Goal: Information Seeking & Learning: Learn about a topic

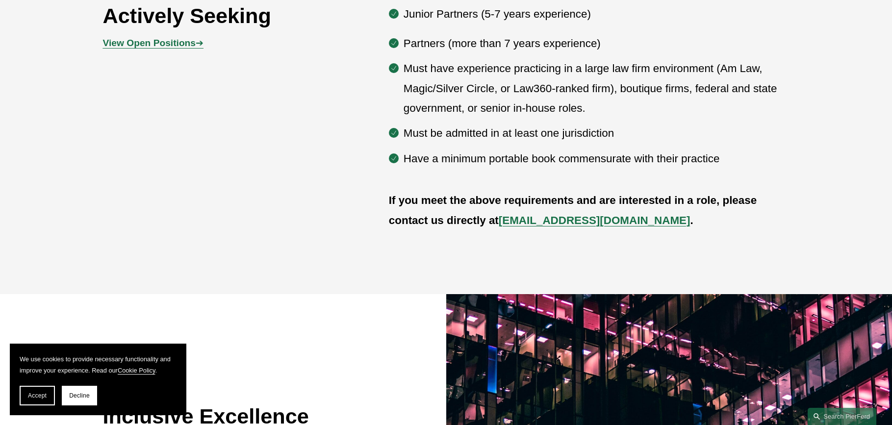
scroll to position [483, 0]
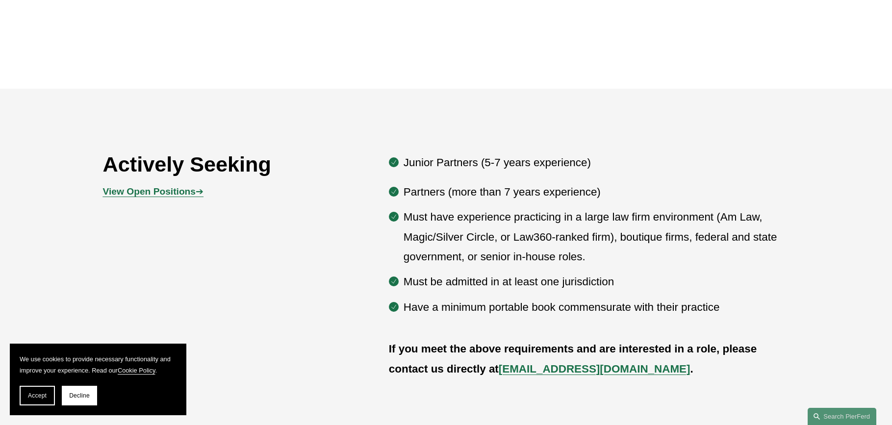
click at [178, 193] on strong "View Open Positions" at bounding box center [149, 191] width 93 height 10
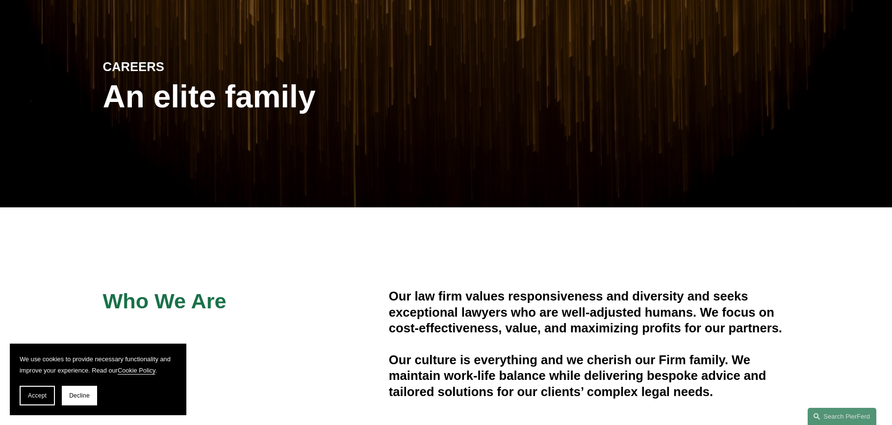
scroll to position [0, 0]
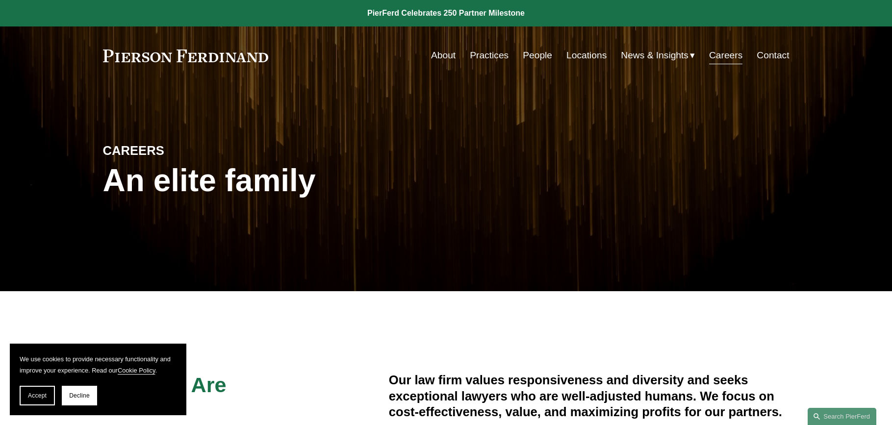
click at [494, 57] on link "Practices" at bounding box center [489, 55] width 39 height 19
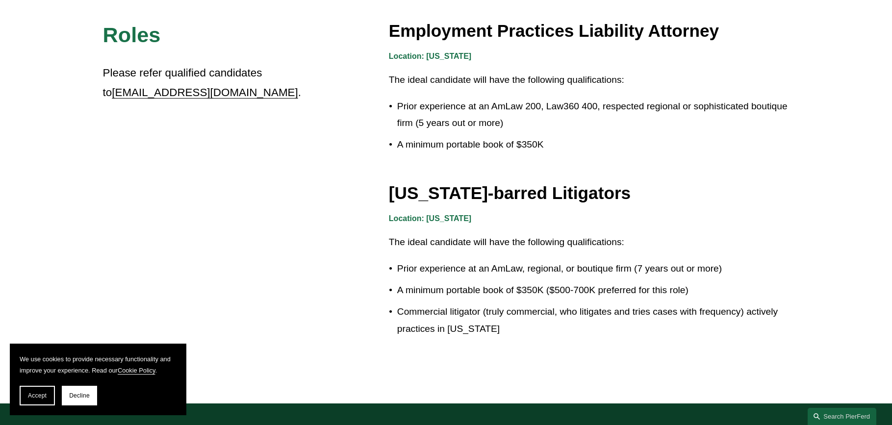
scroll to position [1619, 0]
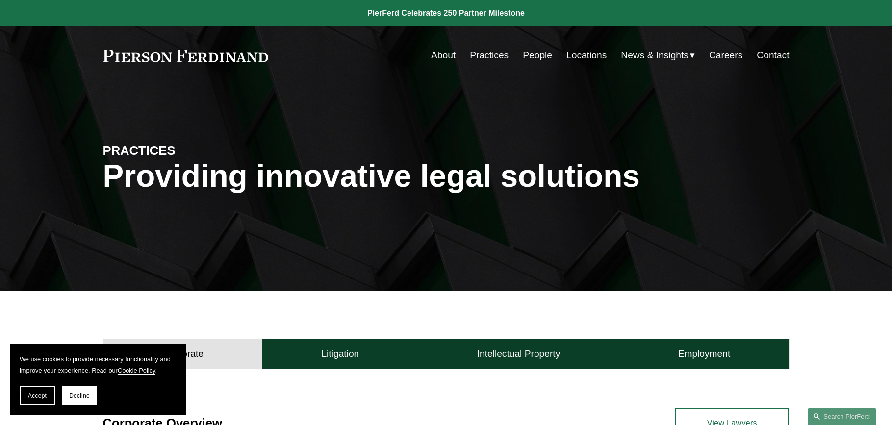
click at [442, 60] on link "About" at bounding box center [443, 55] width 25 height 19
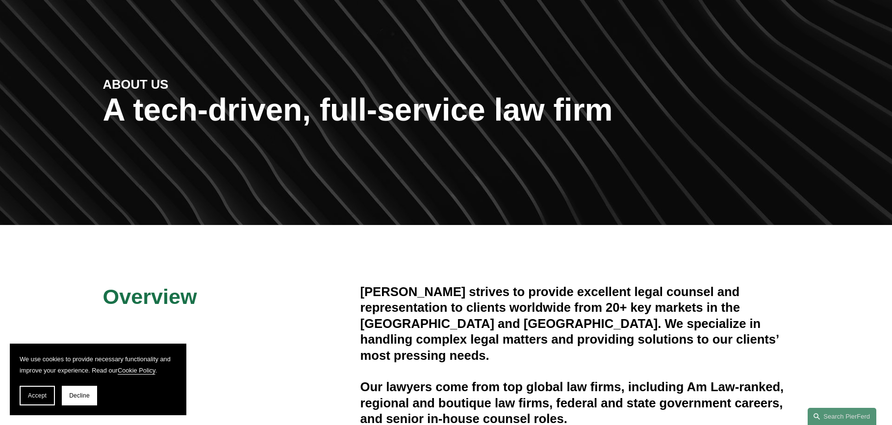
scroll to position [70, 0]
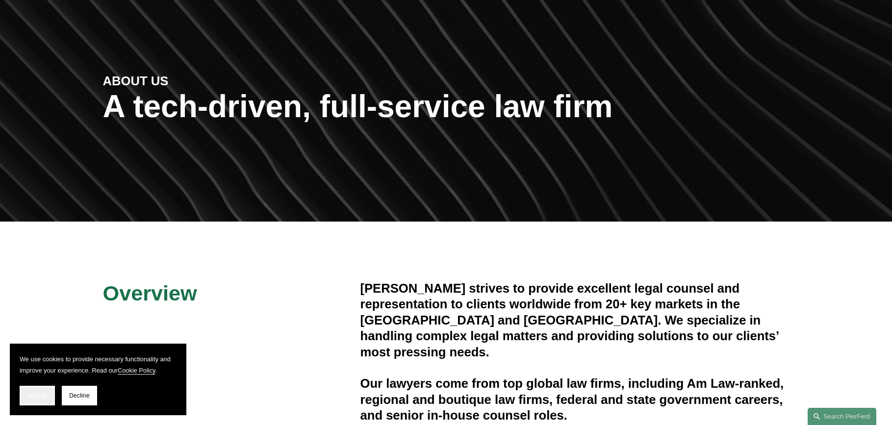
click at [45, 396] on span "Accept" at bounding box center [37, 395] width 19 height 7
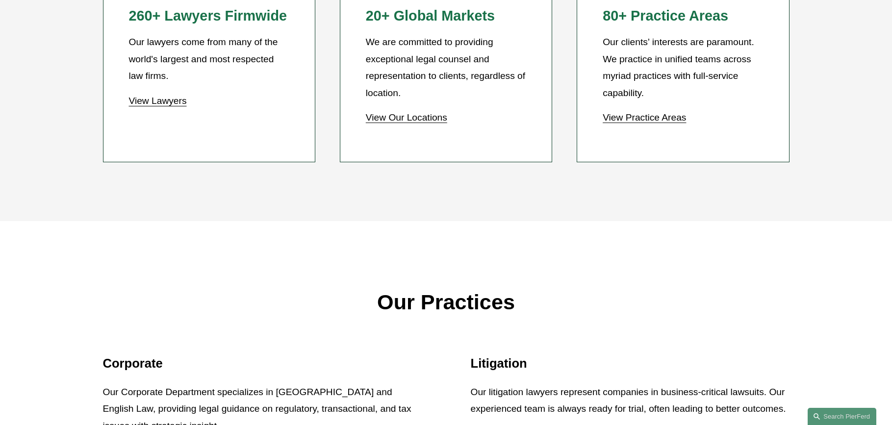
scroll to position [1037, 0]
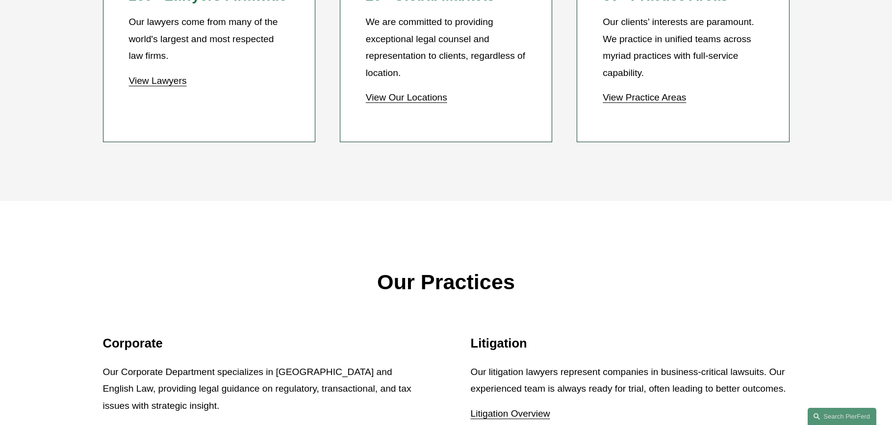
click at [416, 96] on link "View Our Locations" at bounding box center [406, 97] width 81 height 10
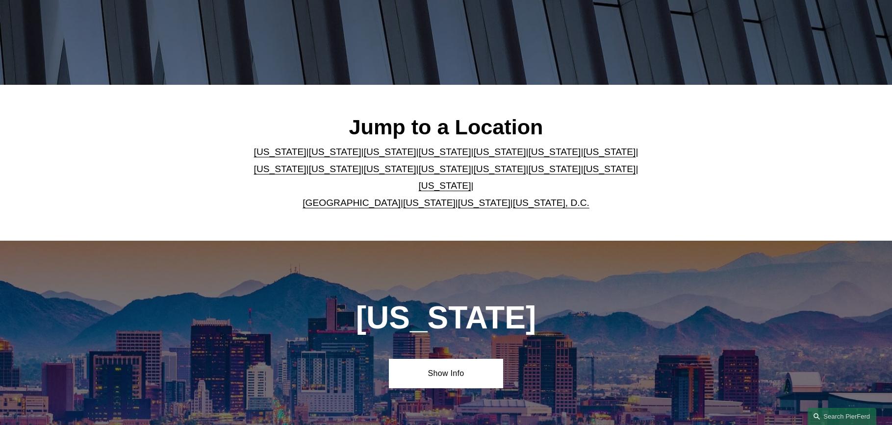
scroll to position [210, 0]
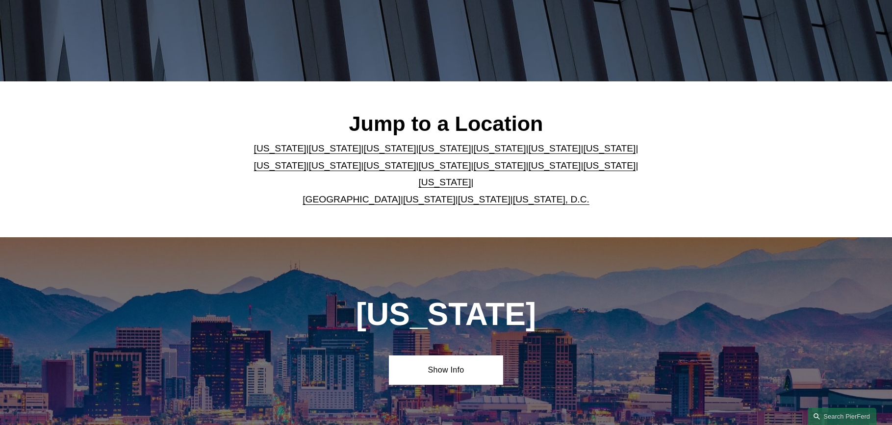
click at [373, 326] on div "[US_STATE]" at bounding box center [446, 319] width 286 height 44
click at [371, 338] on div "Arizona Show Info" at bounding box center [446, 340] width 892 height 207
click at [471, 177] on link "[US_STATE]" at bounding box center [445, 182] width 52 height 10
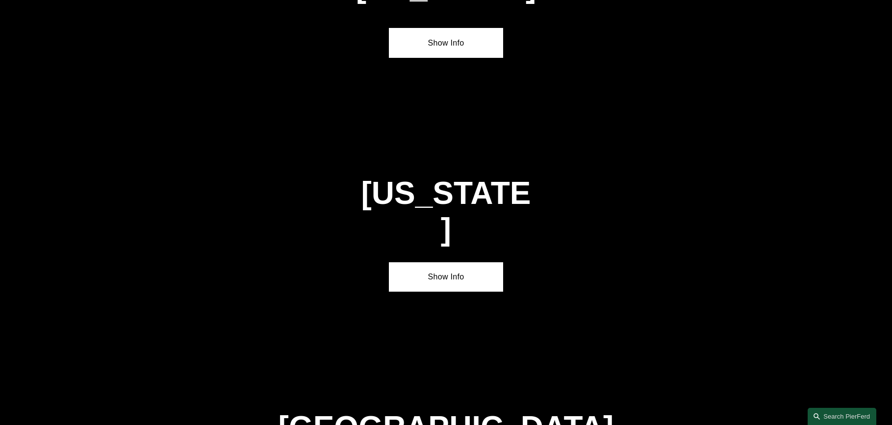
scroll to position [3332, 0]
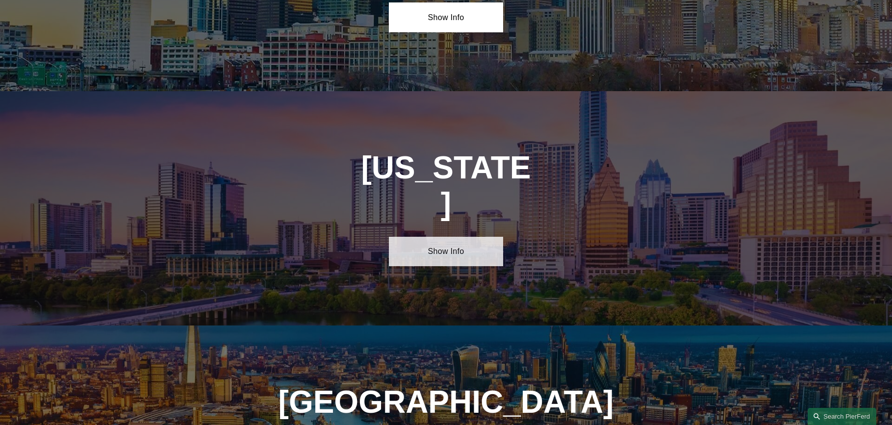
click at [447, 237] on link "Show Info" at bounding box center [446, 251] width 114 height 29
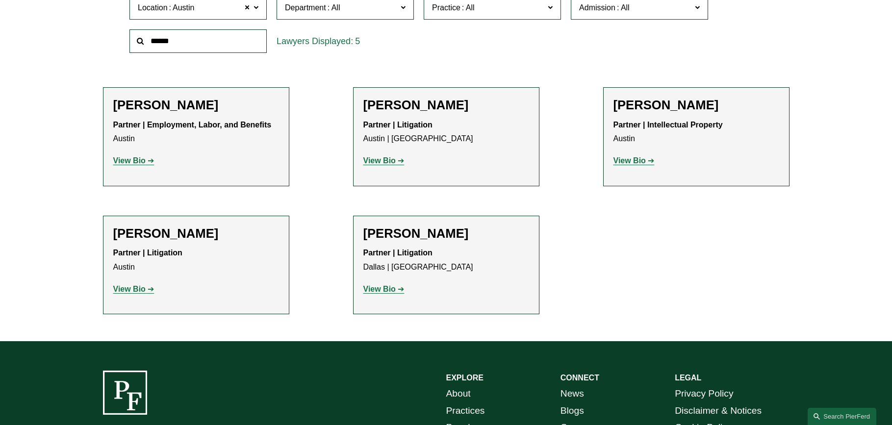
scroll to position [356, 0]
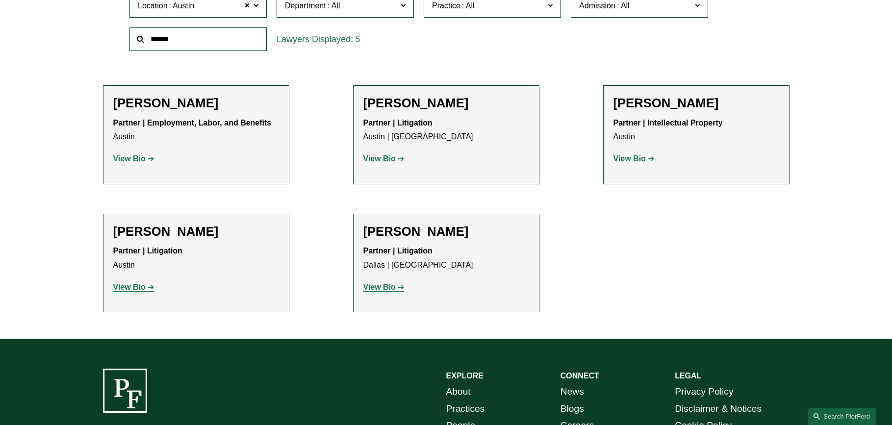
click at [138, 162] on strong "View Bio" at bounding box center [129, 159] width 32 height 8
click at [626, 159] on strong "View Bio" at bounding box center [630, 159] width 32 height 8
click at [389, 286] on strong "View Bio" at bounding box center [380, 287] width 32 height 8
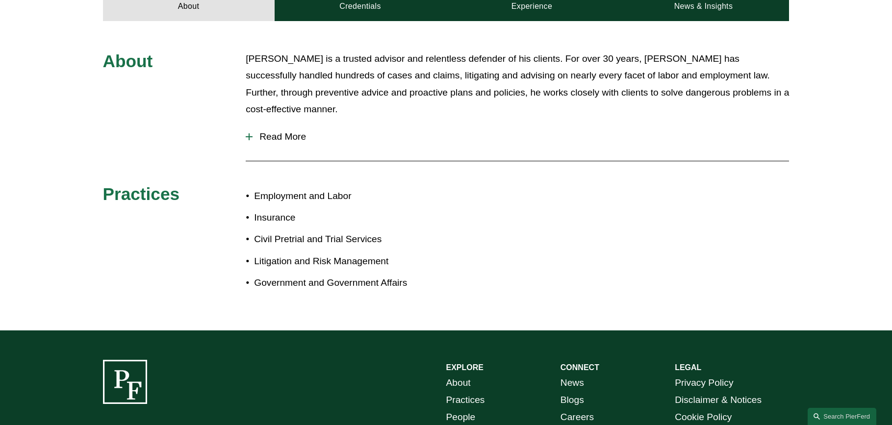
scroll to position [466, 0]
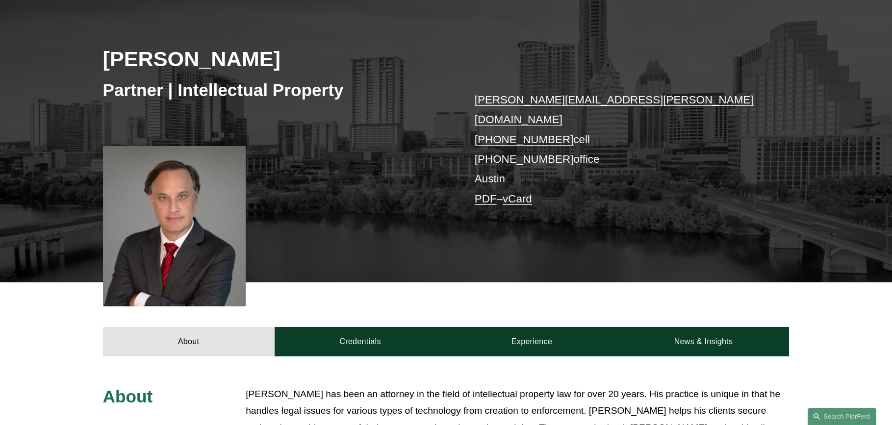
scroll to position [131, 0]
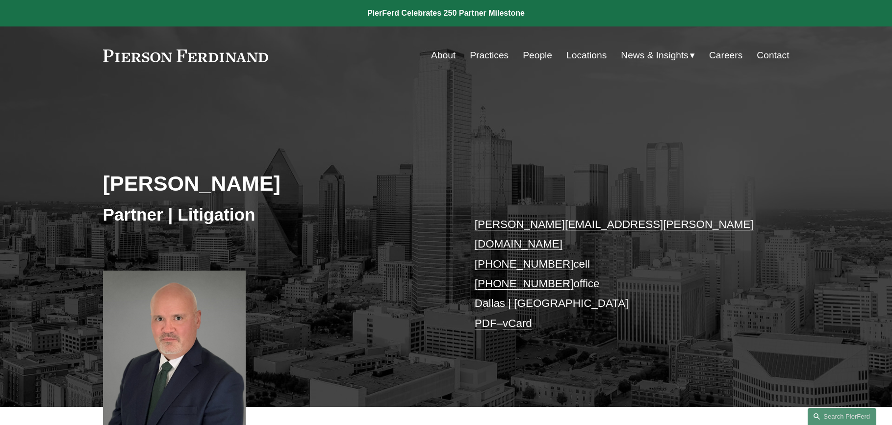
click at [173, 88] on div "Bryan D. Pollard Partner | Litigation bryan.pollard@pierferd.com +1.214.984.715…" at bounding box center [446, 246] width 892 height 323
click at [727, 53] on link "Careers" at bounding box center [725, 55] width 33 height 19
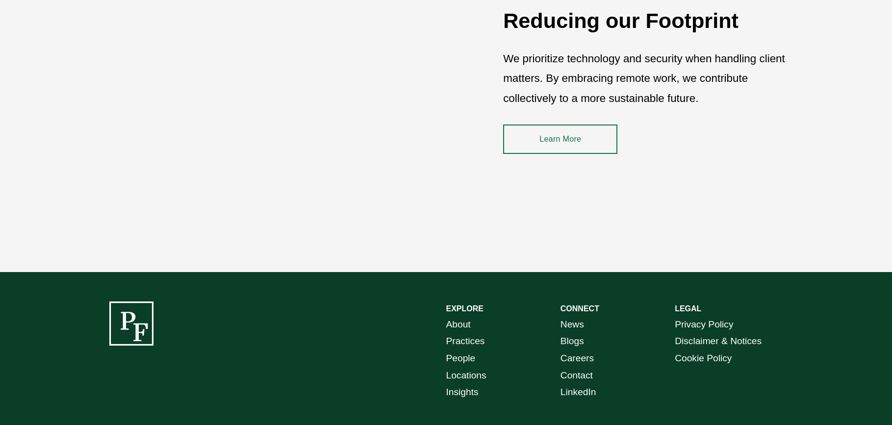
scroll to position [1476, 0]
